Goal: Navigation & Orientation: Find specific page/section

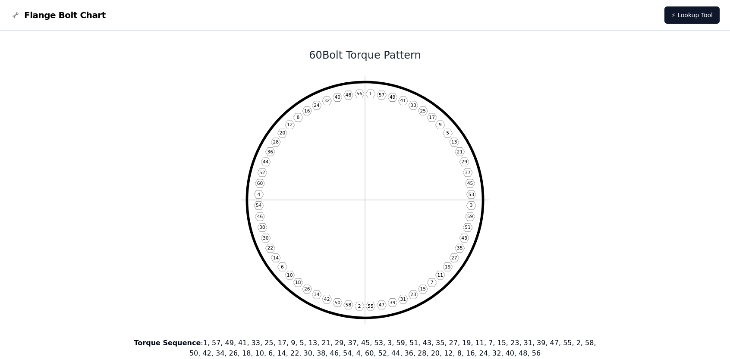
click at [21, 18] on div "Flange Bolt Chart" at bounding box center [57, 15] width 95 height 12
click at [689, 10] on link "⚡ Lookup Tool" at bounding box center [691, 14] width 55 height 17
